Goal: Task Accomplishment & Management: Manage account settings

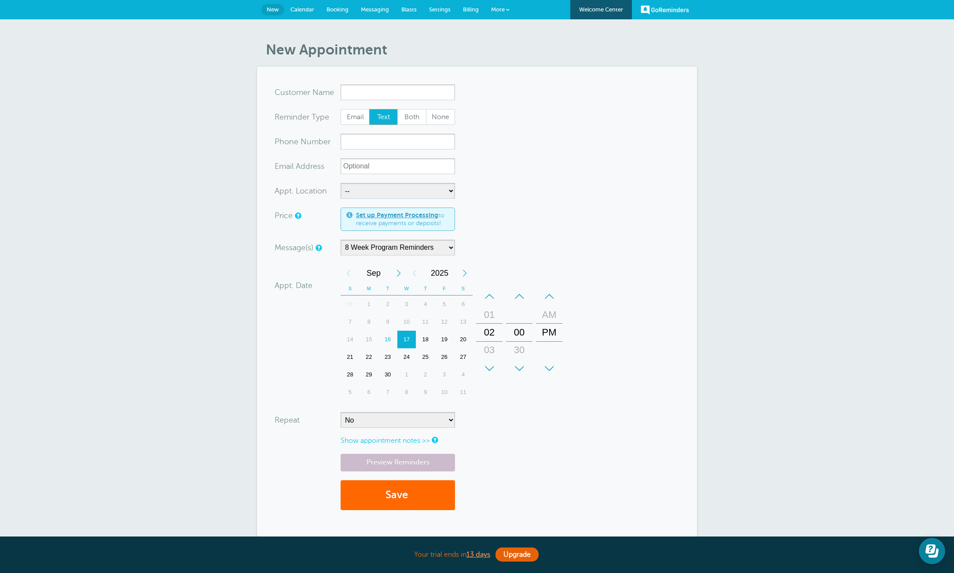
click at [369, 10] on span "Messaging" at bounding box center [375, 9] width 28 height 7
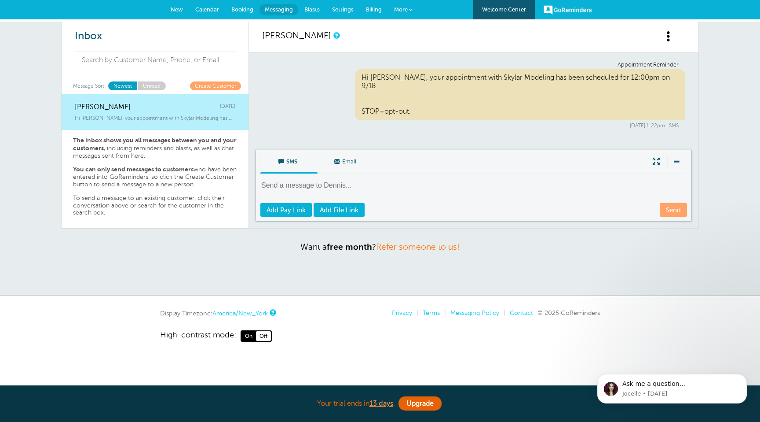
click at [244, 12] on span "Booking" at bounding box center [242, 9] width 22 height 7
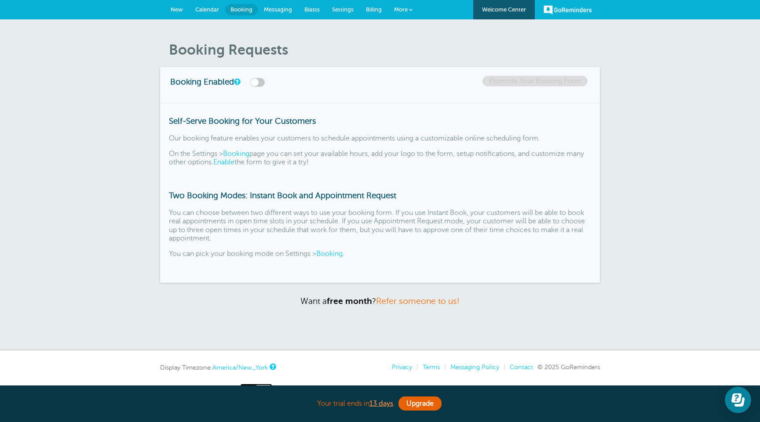
click at [344, 10] on span "Settings" at bounding box center [343, 9] width 22 height 7
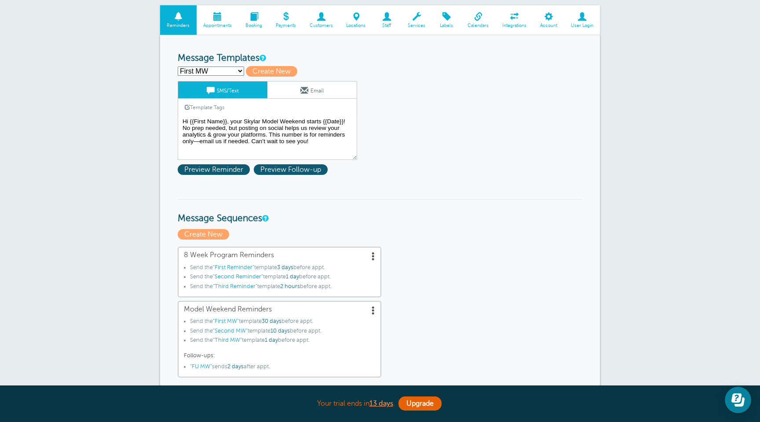
scroll to position [71, 0]
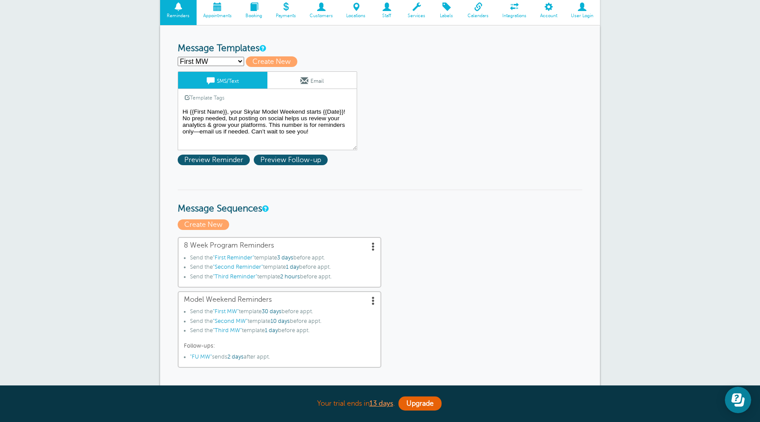
click at [302, 128] on textarea "Hi {{First Name}}, your Skylar Model Weekend starts {{Date}}! No prep needed, b…" at bounding box center [268, 128] width 180 height 44
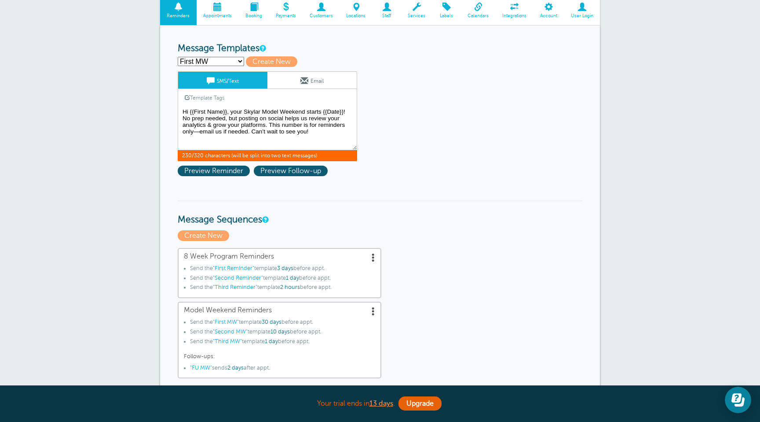
click at [302, 128] on textarea "Hi {{First Name}}, your Skylar Model Weekend starts {{Date}}! No prep needed, b…" at bounding box center [268, 128] width 180 height 44
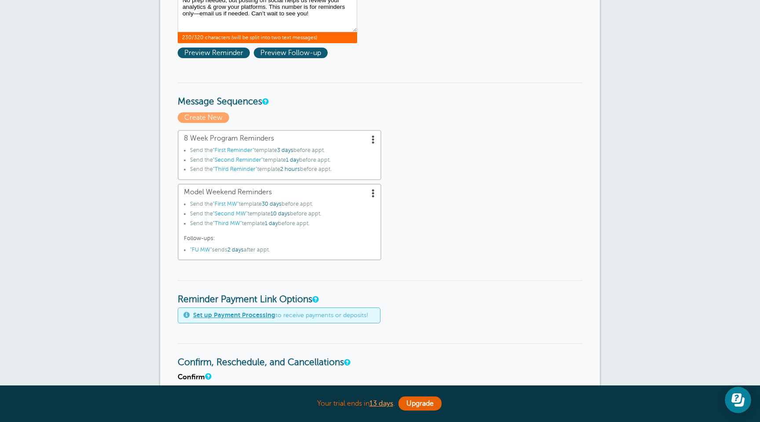
scroll to position [206, 0]
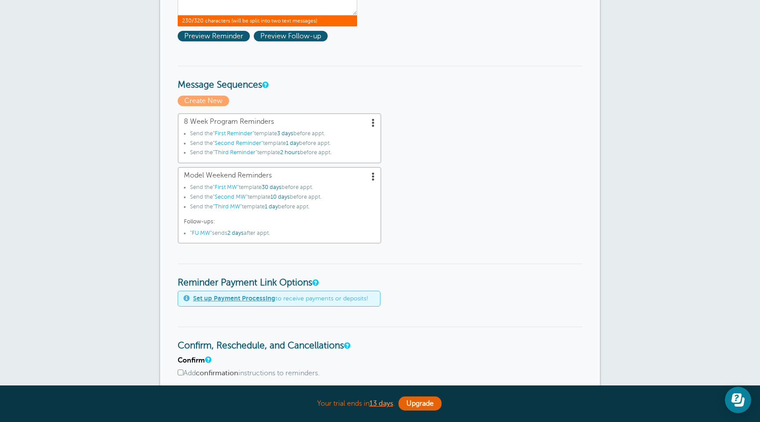
click at [246, 134] on span ""First Reminder"" at bounding box center [233, 133] width 41 height 6
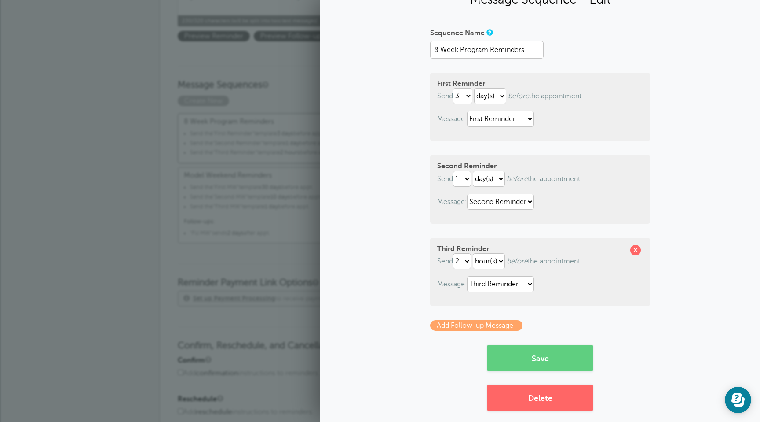
scroll to position [48, 0]
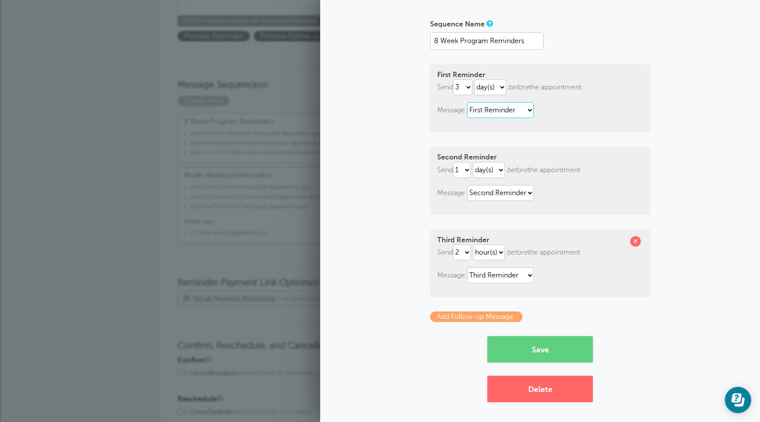
click at [491, 116] on select "First MW First Reminder FU MW Second MW Second Reminder Third MW Third Reminder" at bounding box center [500, 110] width 67 height 16
click at [299, 143] on span "1 day" at bounding box center [292, 143] width 13 height 6
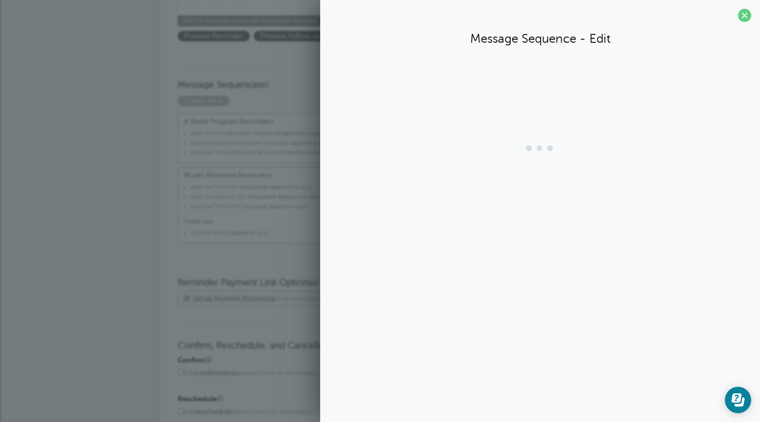
scroll to position [0, 0]
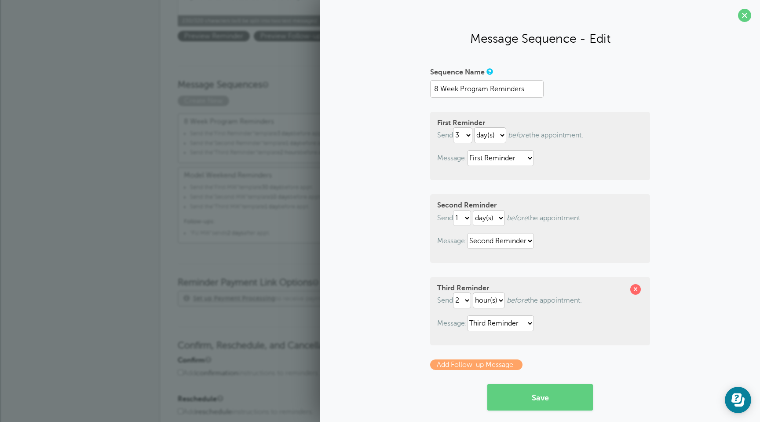
click at [299, 143] on span "1 day" at bounding box center [292, 143] width 13 height 6
click at [746, 15] on span at bounding box center [744, 15] width 13 height 13
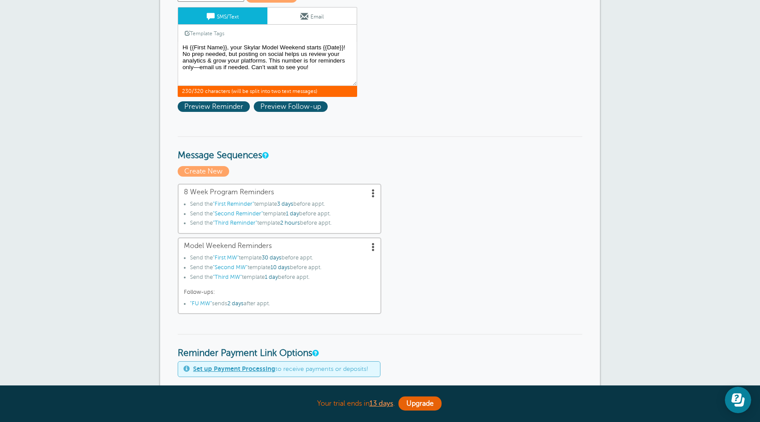
scroll to position [115, 0]
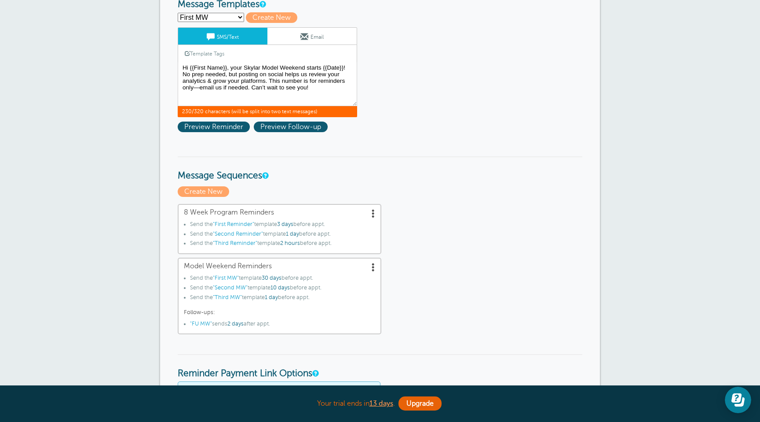
click at [219, 15] on select "First MW First Reminder FU MW Second MW Second Reminder Third MW Third Reminder…" at bounding box center [211, 17] width 66 height 9
select select "161764"
click at [178, 13] on select "First MW First Reminder FU MW Second MW Second Reminder Third MW Third Reminder…" at bounding box center [211, 17] width 66 height 9
type input "First Reminder"
type textarea "Hi {{First Name}}, this is a reminder for your Skylar Modeling class: {{Time}},…"
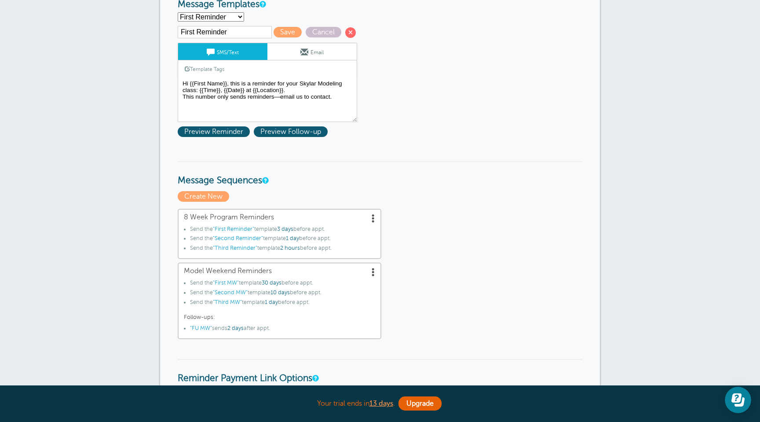
scroll to position [114, 0]
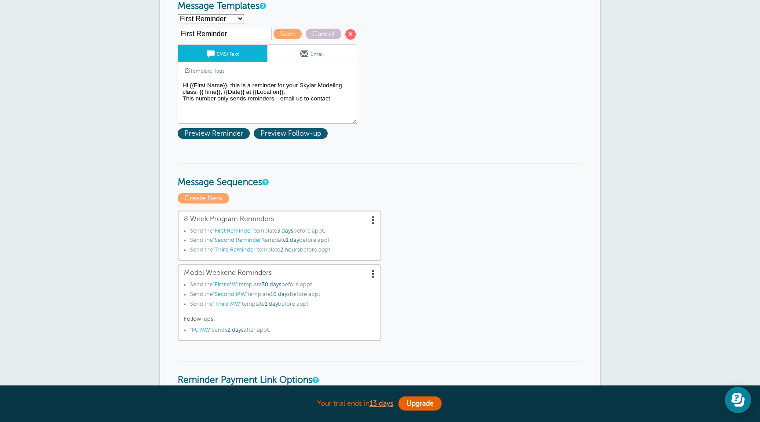
click at [244, 95] on textarea "Hi {{First Name}}, your Skylar Model Weekend starts {{Date}}! No prep needed, b…" at bounding box center [268, 102] width 180 height 44
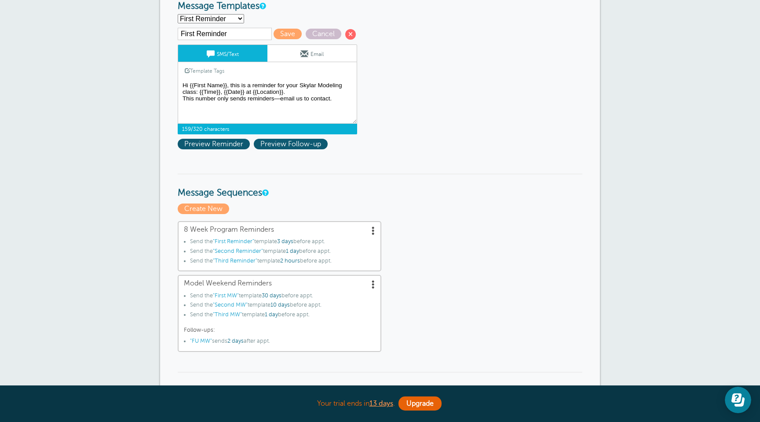
click at [244, 95] on textarea "Hi {{First Name}}, your Skylar Model Weekend starts {{Date}}! No prep needed, b…" at bounding box center [268, 102] width 180 height 44
click at [319, 97] on textarea "Hi {{First Name}}, your Skylar Model Weekend starts {{Date}}! No prep needed, b…" at bounding box center [268, 102] width 180 height 44
drag, startPoint x: 345, startPoint y: 100, endPoint x: 162, endPoint y: 78, distance: 184.9
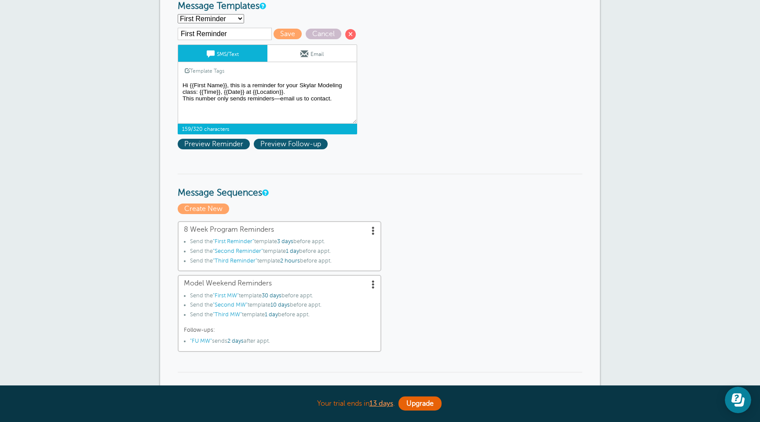
click at [162, 78] on div "Reminder Schedule 1st reminder: Immediately 1 2 3 4 5 6 7 8 9 10 11 12 13 14 15…" at bounding box center [380, 407] width 440 height 848
